Goal: Task Accomplishment & Management: Manage account settings

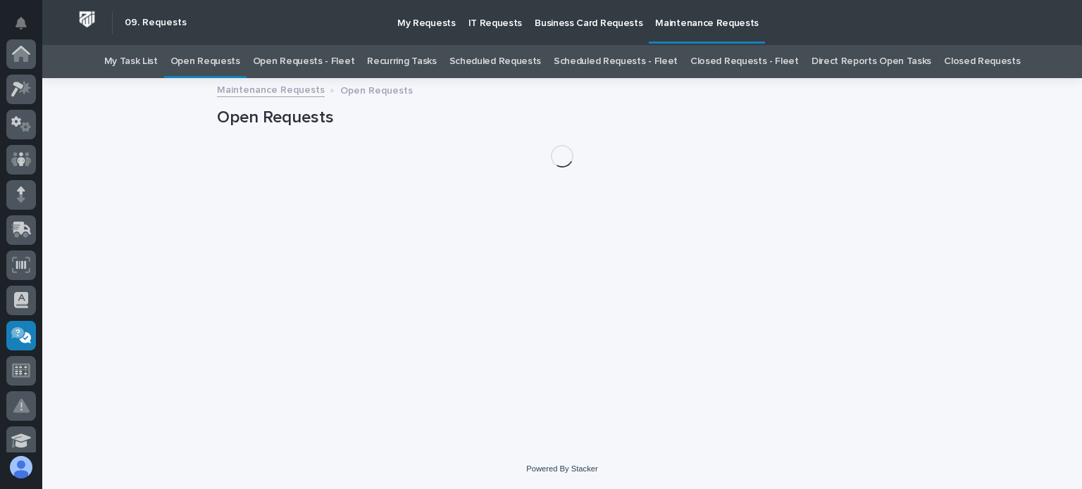
scroll to position [282, 0]
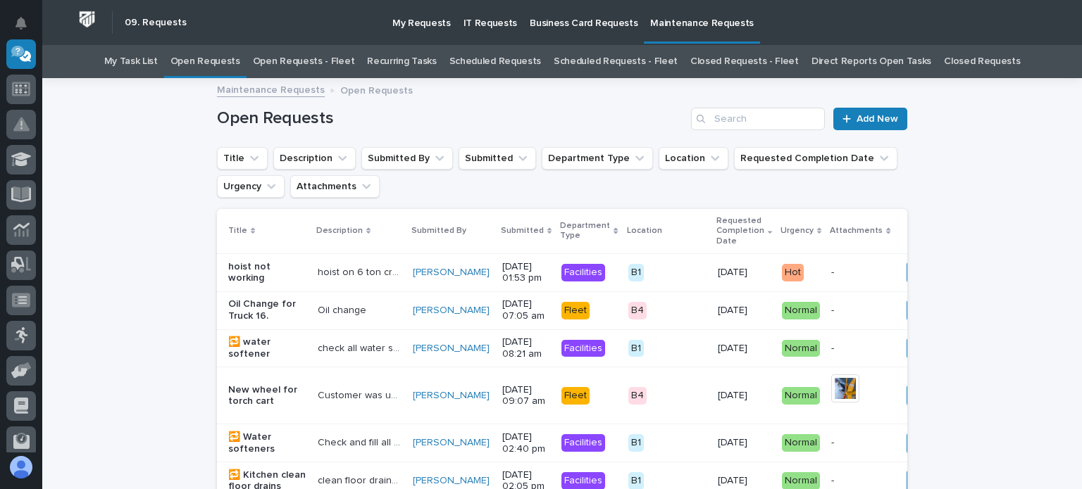
click at [331, 63] on link "Open Requests - Fleet" at bounding box center [304, 61] width 102 height 33
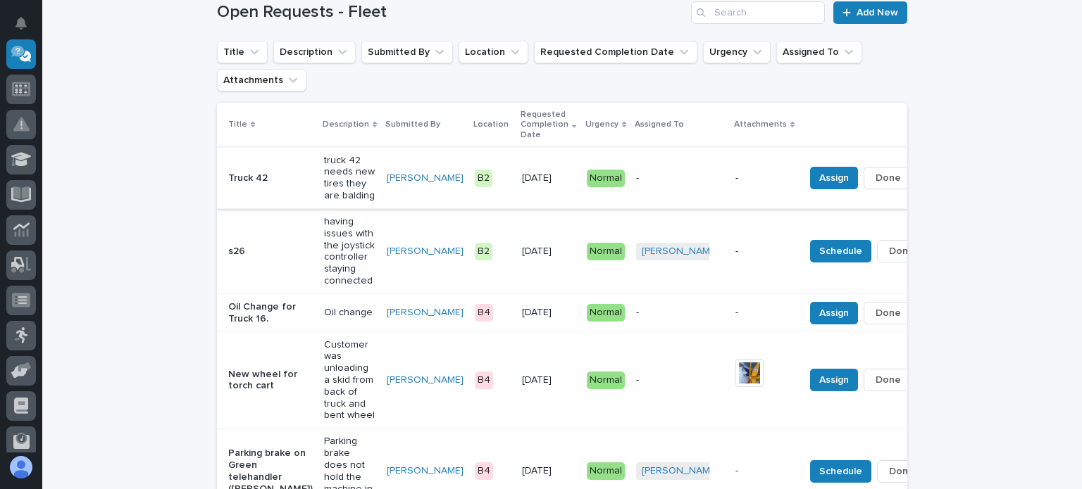
scroll to position [141, 0]
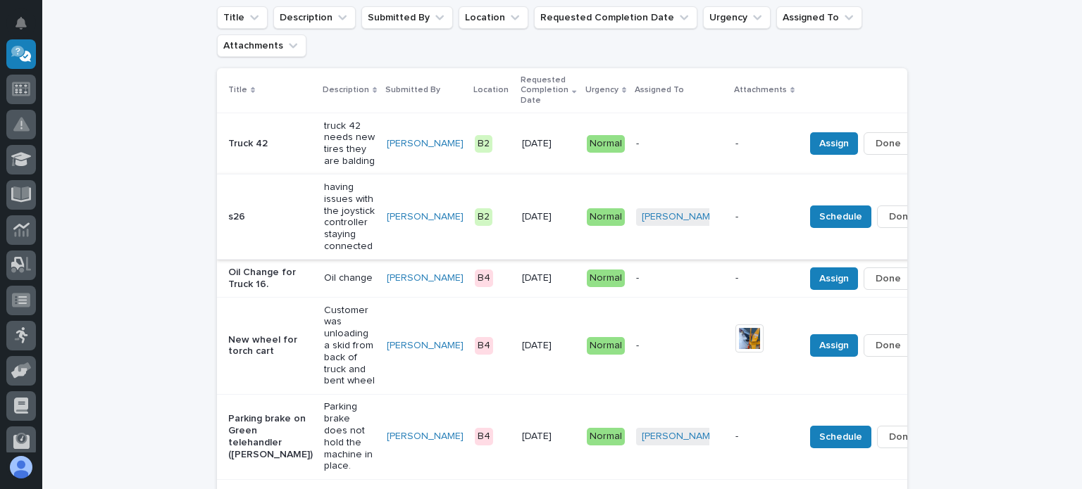
click at [877, 217] on button "Done" at bounding box center [901, 217] width 49 height 23
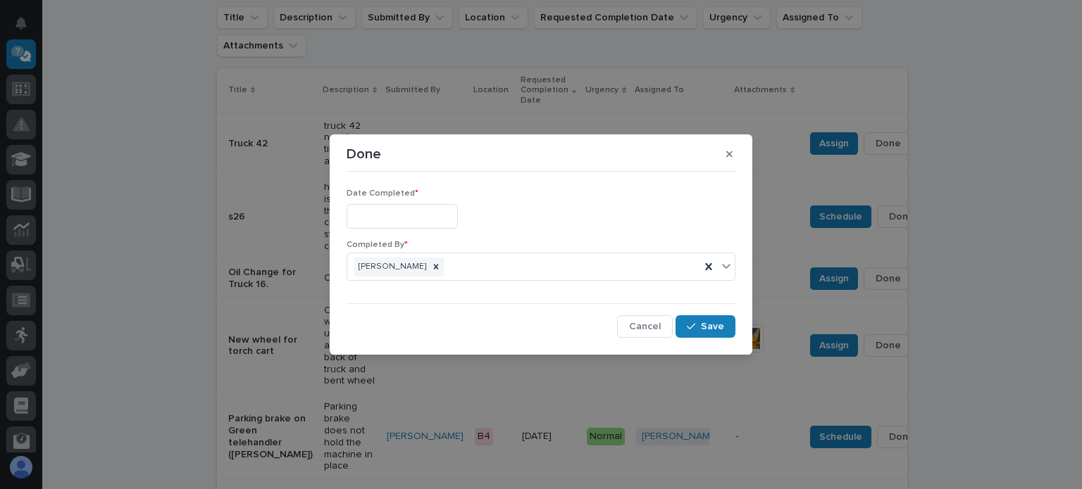
click at [419, 216] on input "text" at bounding box center [401, 216] width 111 height 25
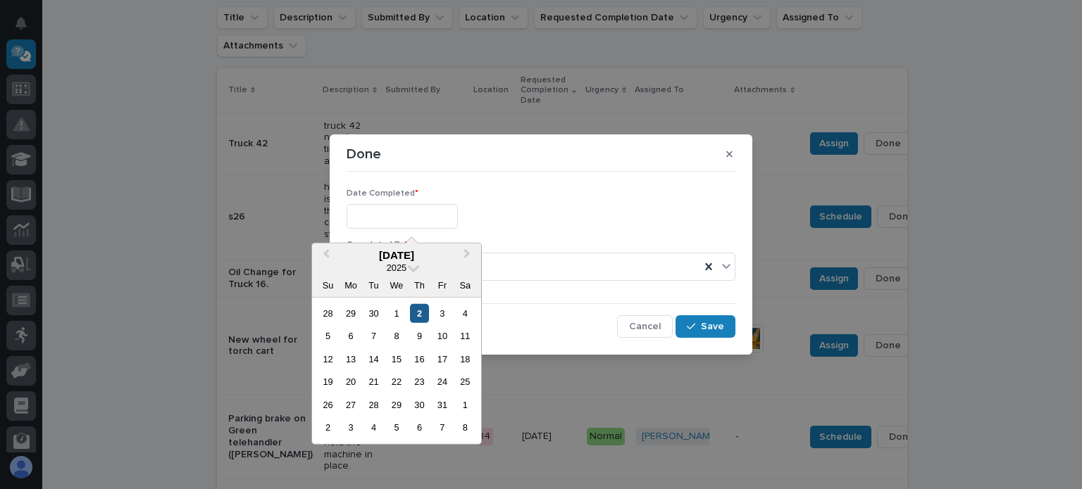
click at [417, 306] on div "2" at bounding box center [419, 313] width 19 height 19
type input "**********"
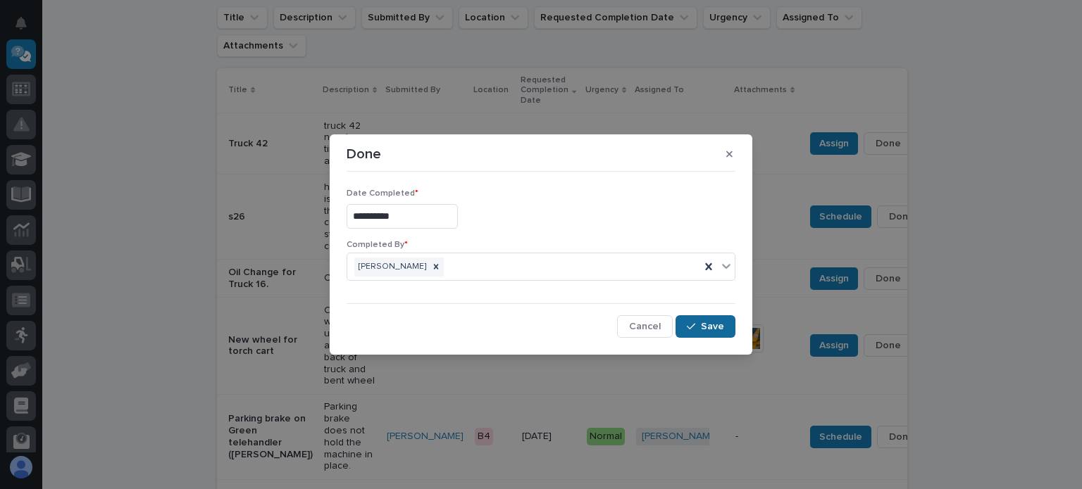
click at [716, 328] on span "Save" at bounding box center [712, 326] width 23 height 13
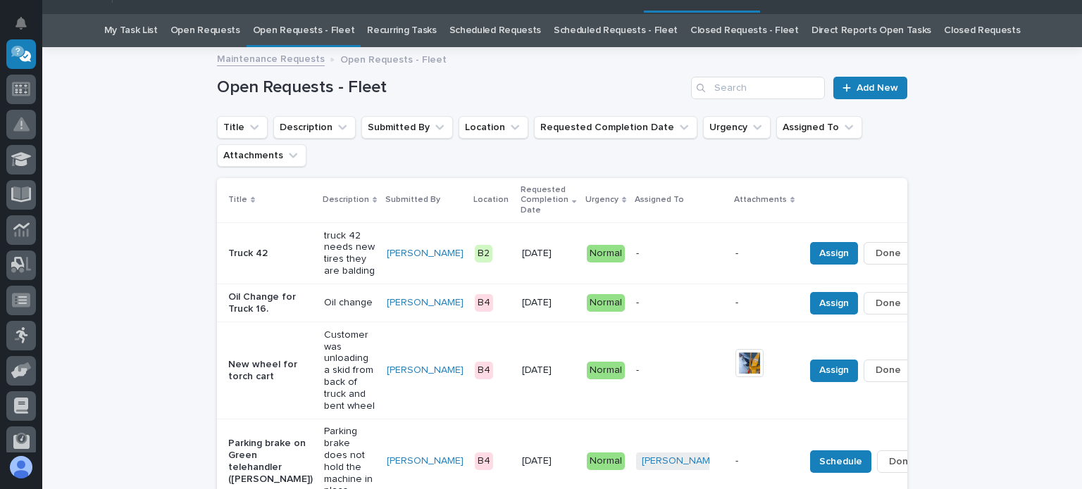
scroll to position [28, 0]
